Goal: Task Accomplishment & Management: Use online tool/utility

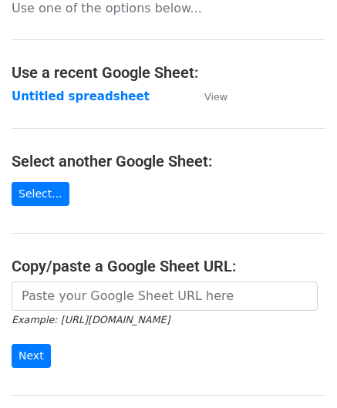
scroll to position [202, 0]
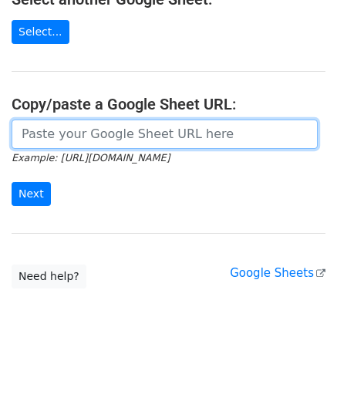
click at [73, 140] on input "url" at bounding box center [165, 133] width 306 height 29
paste input "[URL][DOMAIN_NAME]"
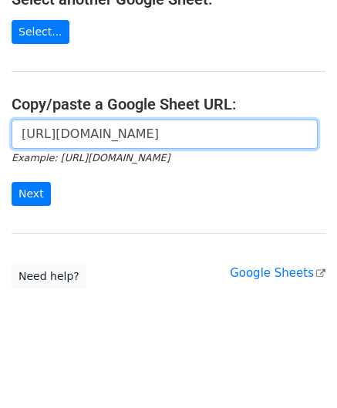
scroll to position [0, 335]
type input "[URL][DOMAIN_NAME]"
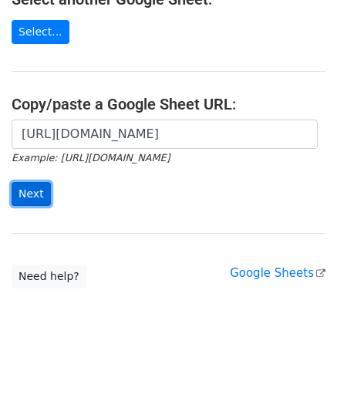
click at [37, 190] on input "Next" at bounding box center [31, 194] width 39 height 24
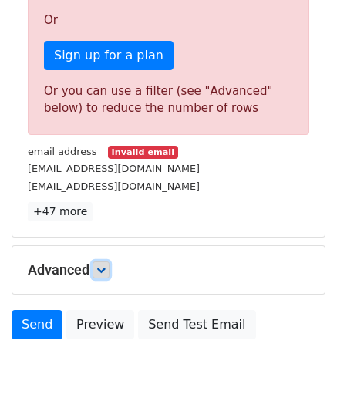
click at [106, 267] on icon at bounding box center [100, 269] width 9 height 9
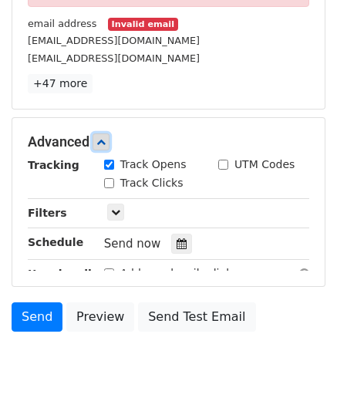
scroll to position [617, 0]
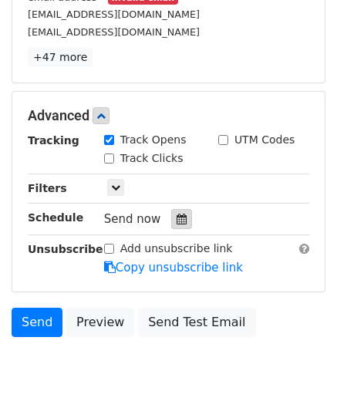
click at [177, 216] on icon at bounding box center [182, 219] width 10 height 11
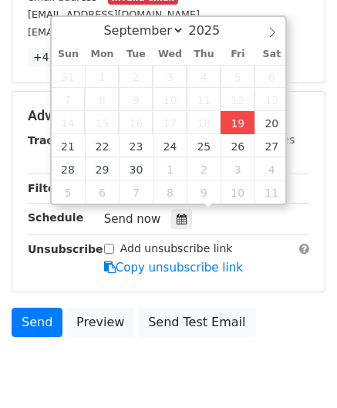
type input "[DATE] 12:00"
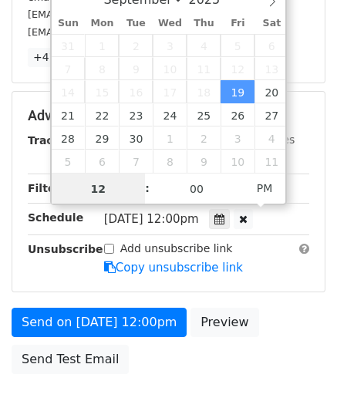
scroll to position [0, 0]
type input "19"
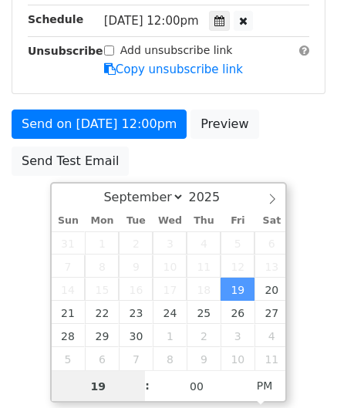
scroll to position [617, 0]
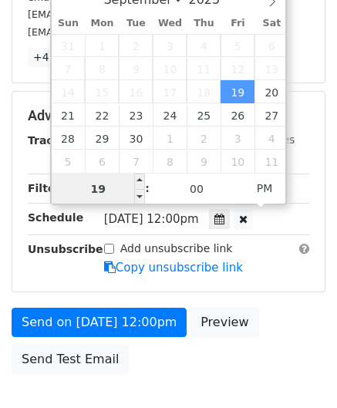
drag, startPoint x: 103, startPoint y: 187, endPoint x: 86, endPoint y: 192, distance: 16.8
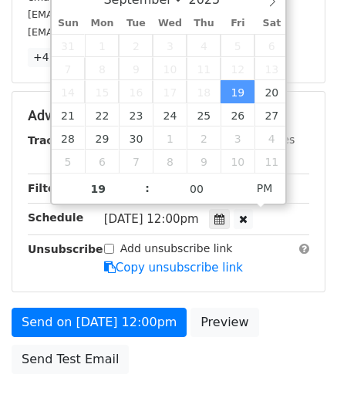
type input "2025-09-19 19:00"
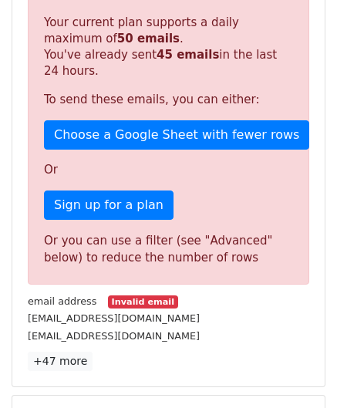
scroll to position [707, 0]
